Goal: Find contact information: Find contact information

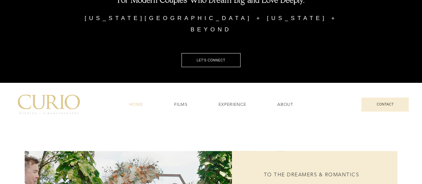
scroll to position [125, 0]
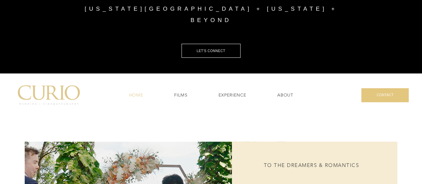
click at [369, 88] on span "CONTACT" at bounding box center [384, 95] width 47 height 14
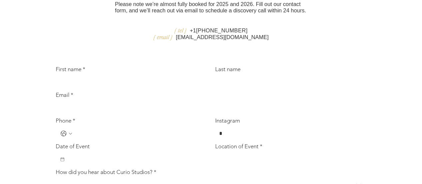
scroll to position [130, 0]
drag, startPoint x: 257, startPoint y: 68, endPoint x: 187, endPoint y: 72, distance: 70.2
click at [187, 39] on p "{ email } [EMAIL_ADDRESS][DOMAIN_NAME]" at bounding box center [211, 36] width 192 height 7
copy link "[EMAIL_ADDRESS][DOMAIN_NAME]"
drag, startPoint x: 247, startPoint y: 60, endPoint x: 203, endPoint y: 58, distance: 44.1
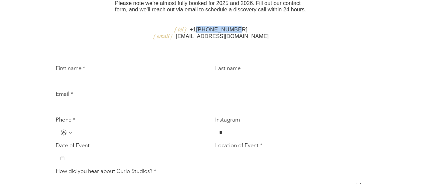
click at [203, 33] on p "{ tel } [PHONE_NUMBER]" at bounding box center [211, 29] width 192 height 7
copy link "[PHONE_NUMBER]"
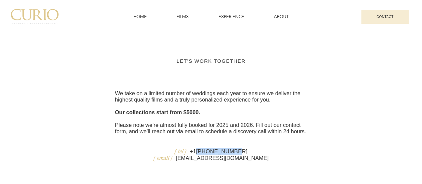
scroll to position [0, 0]
